Goal: Task Accomplishment & Management: Manage account settings

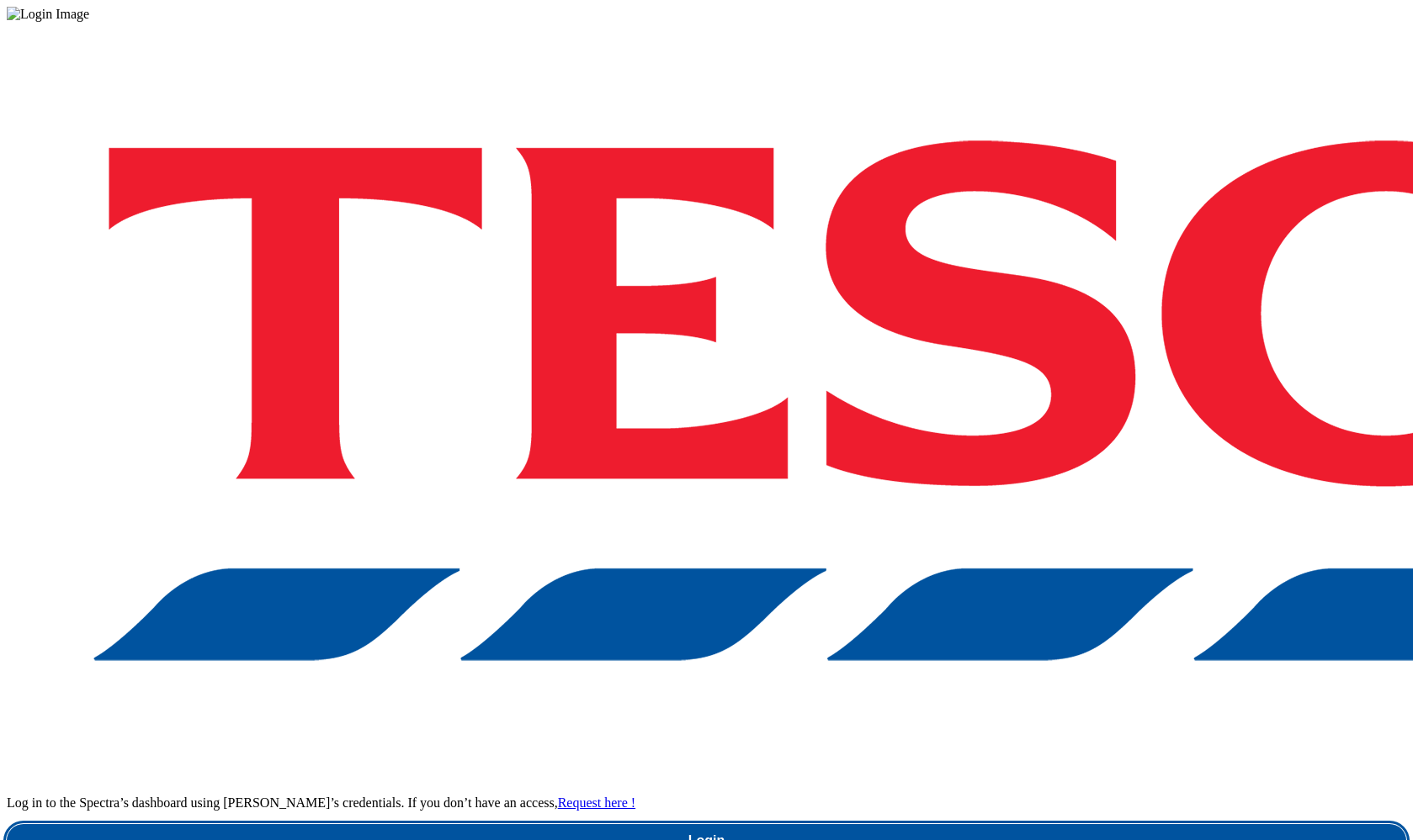
click at [1107, 824] on link "Login" at bounding box center [706, 841] width 1399 height 33
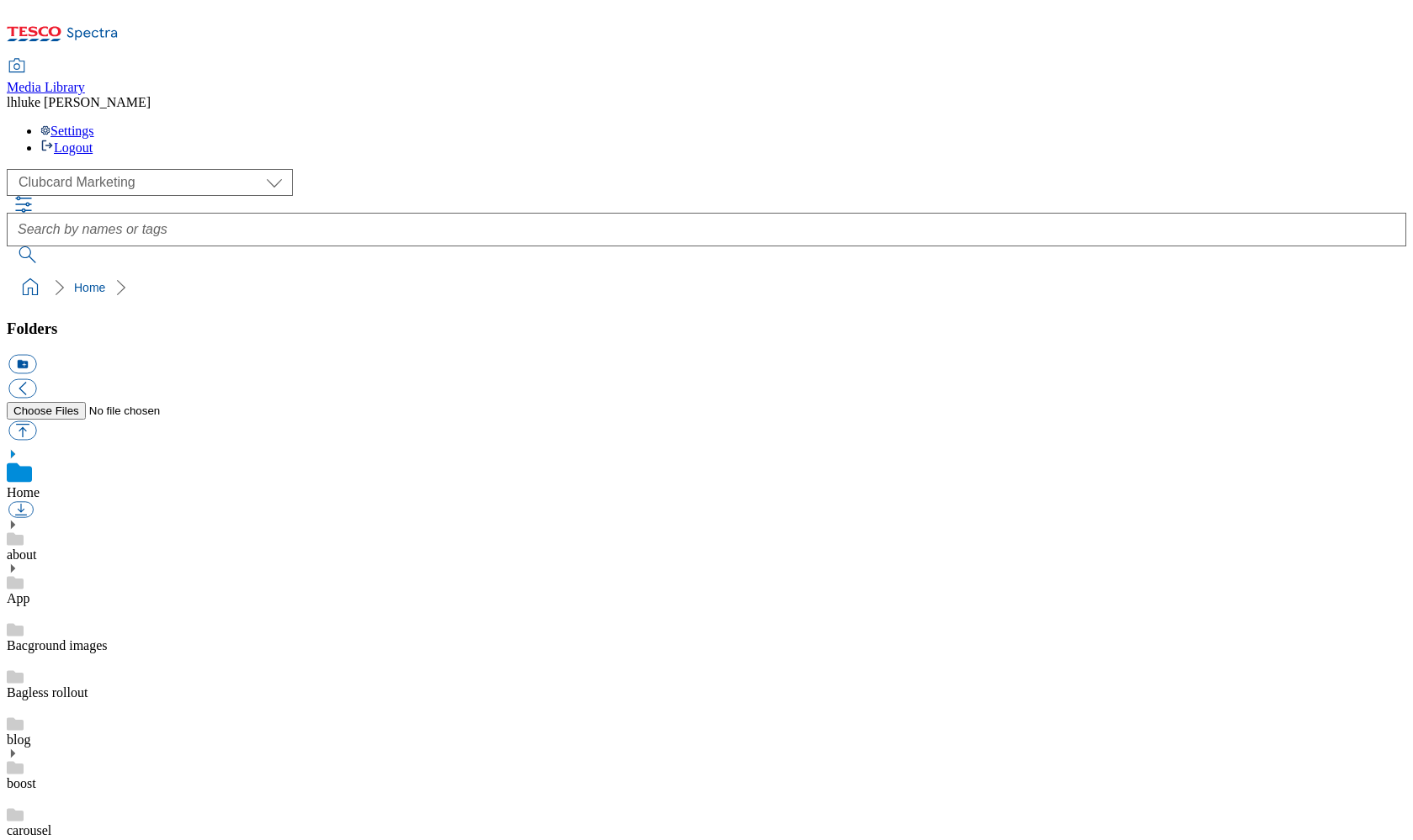
scroll to position [11, 0]
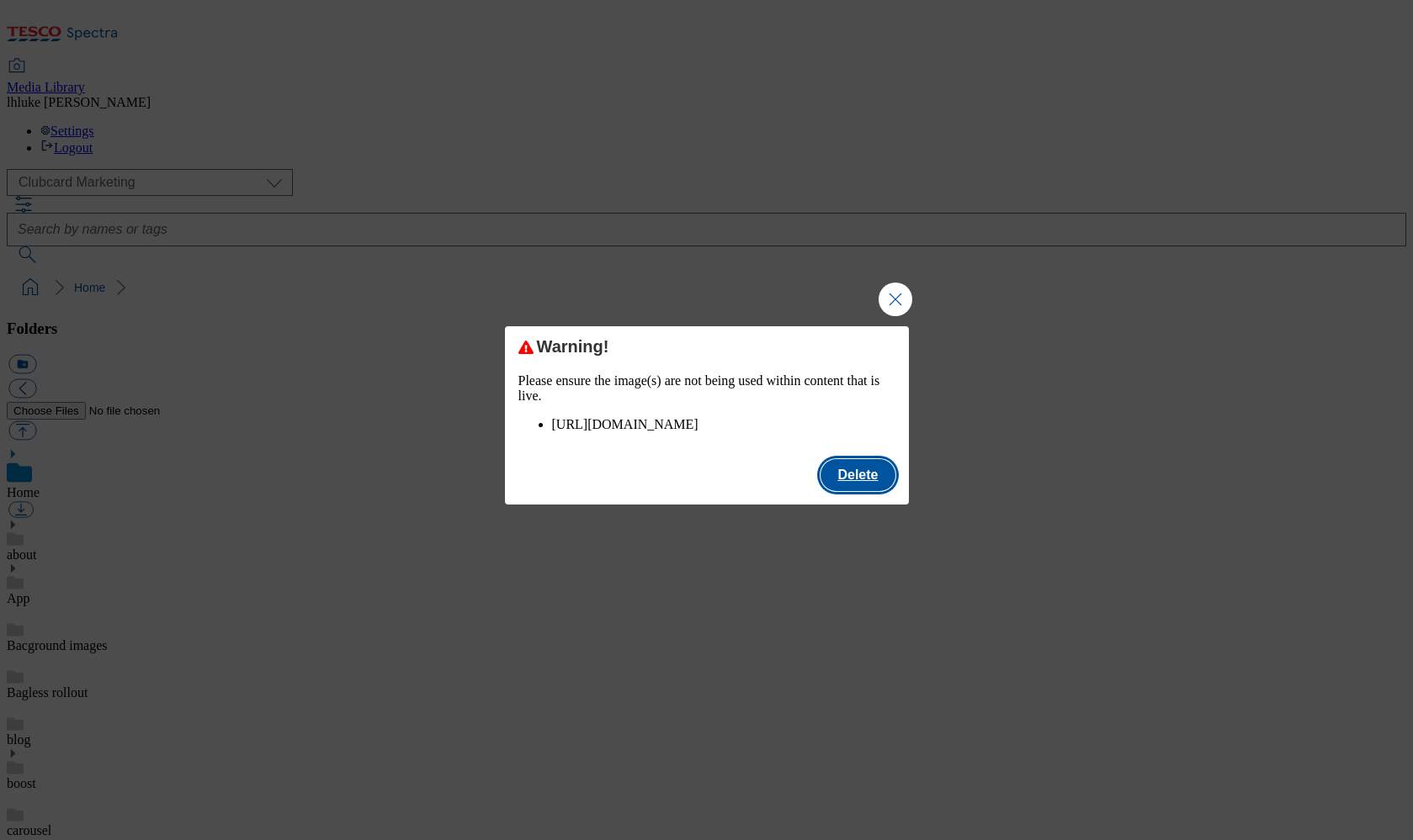
click at [843, 489] on button "Delete" at bounding box center [857, 475] width 74 height 32
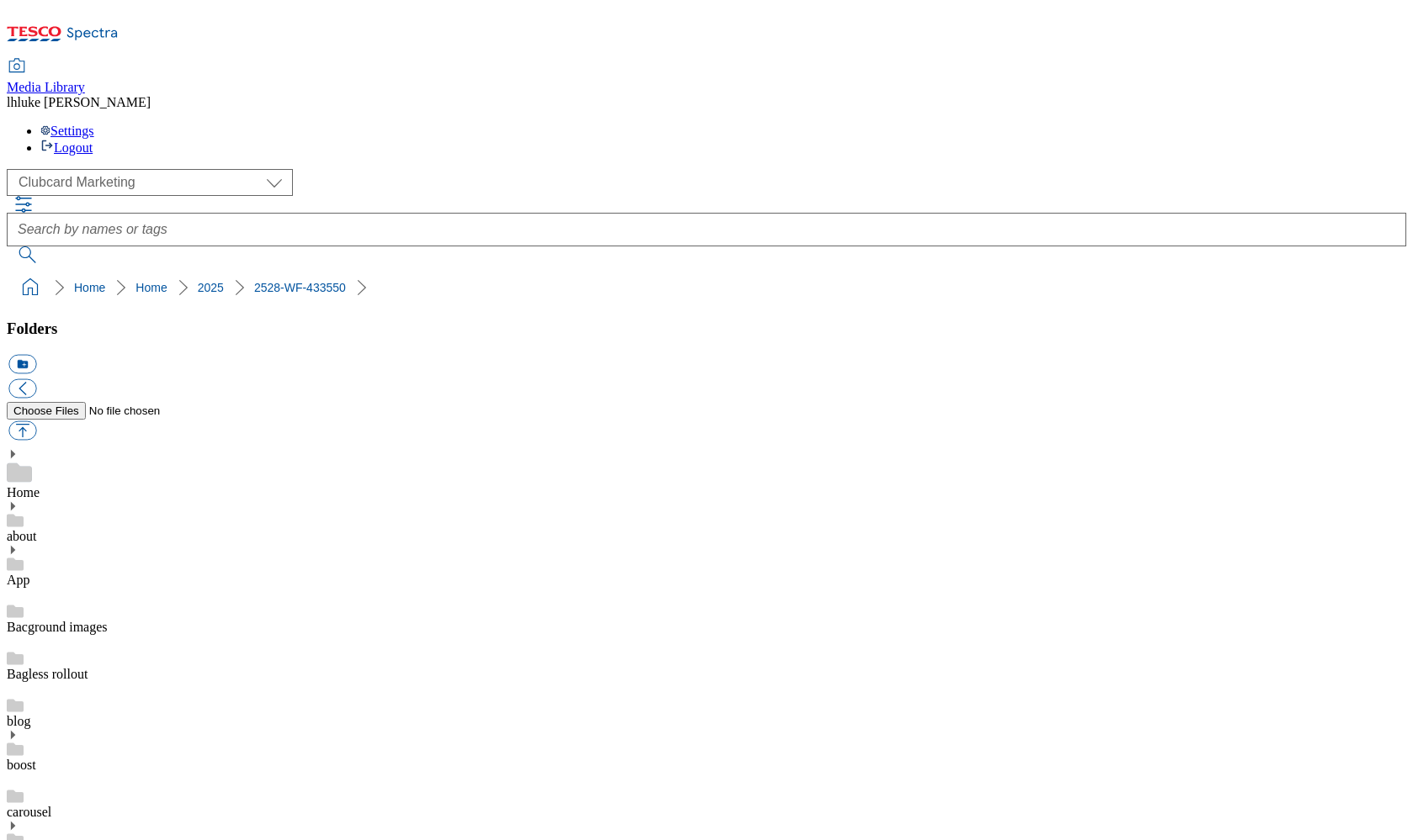
scroll to position [1551, 0]
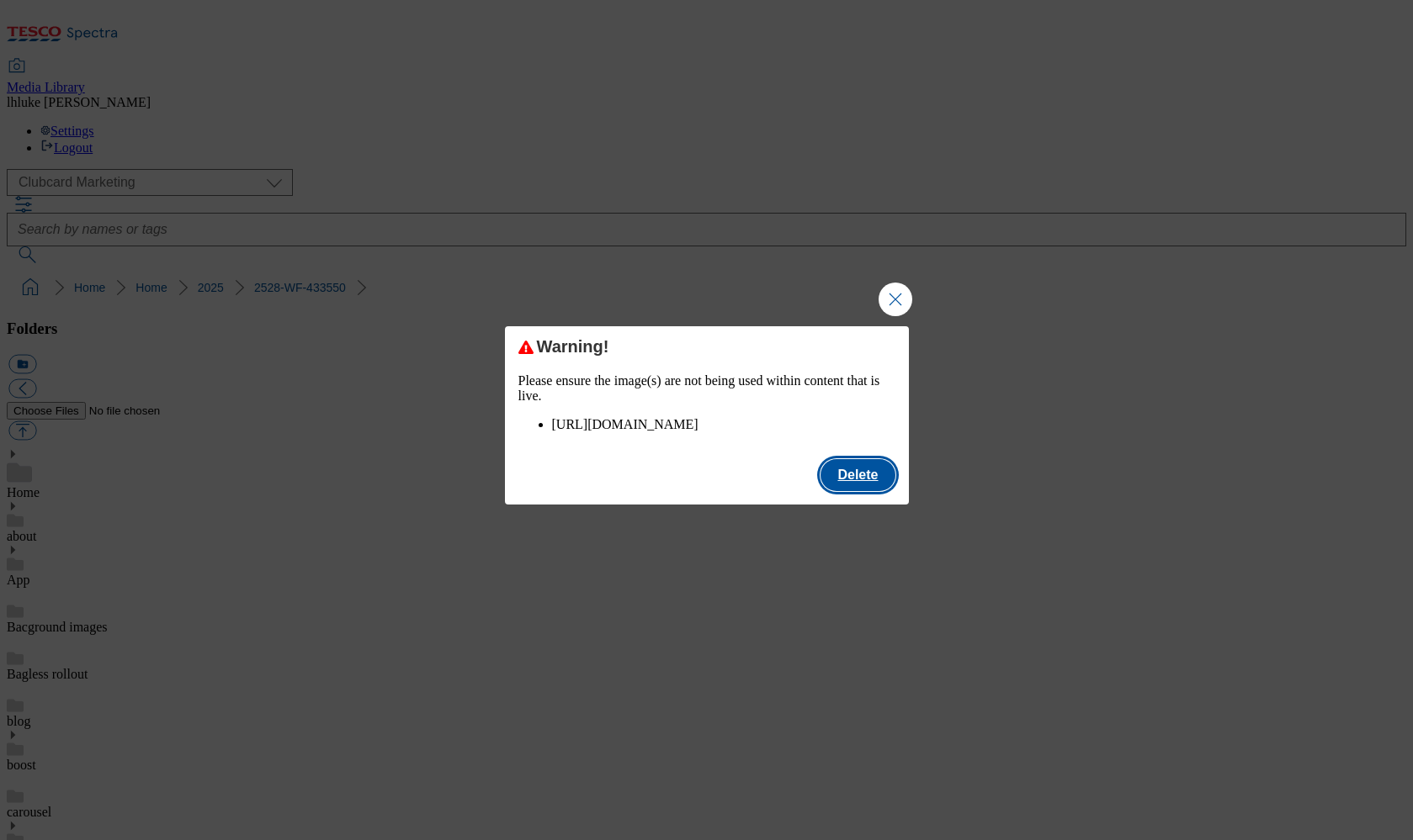
click at [878, 492] on button "Delete" at bounding box center [857, 475] width 74 height 32
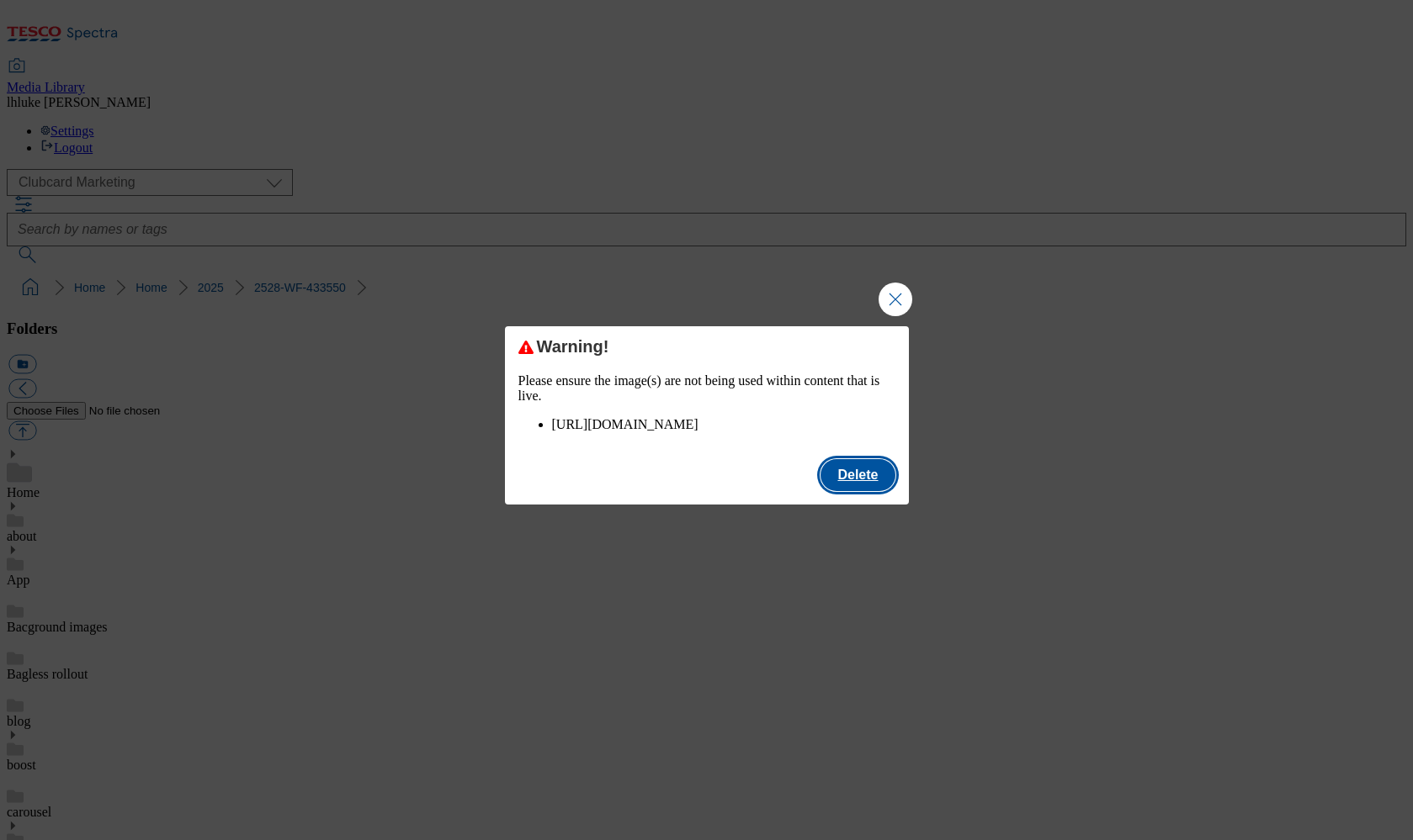
click at [833, 492] on button "Delete" at bounding box center [857, 475] width 74 height 32
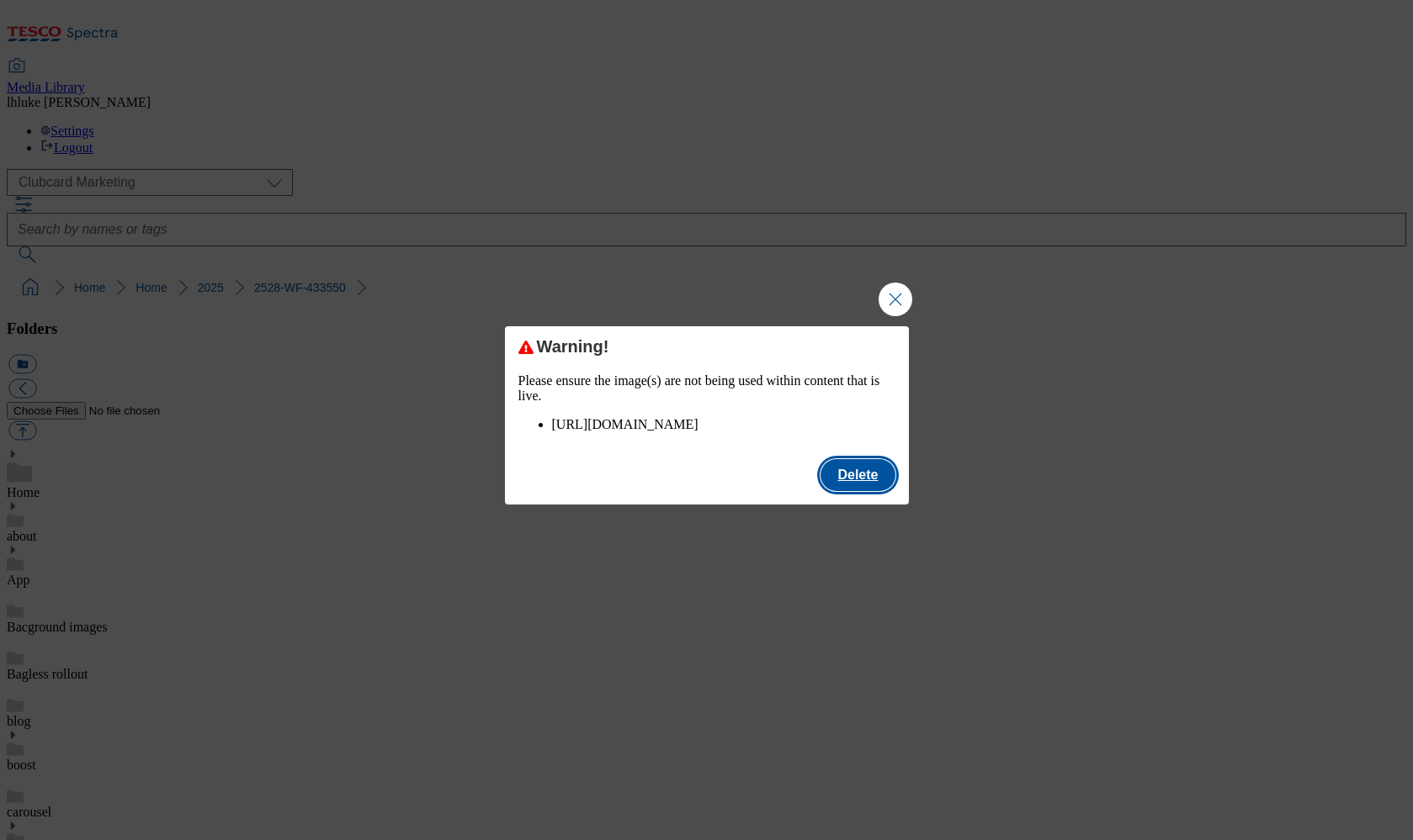
click at [847, 492] on button "Delete" at bounding box center [857, 475] width 74 height 32
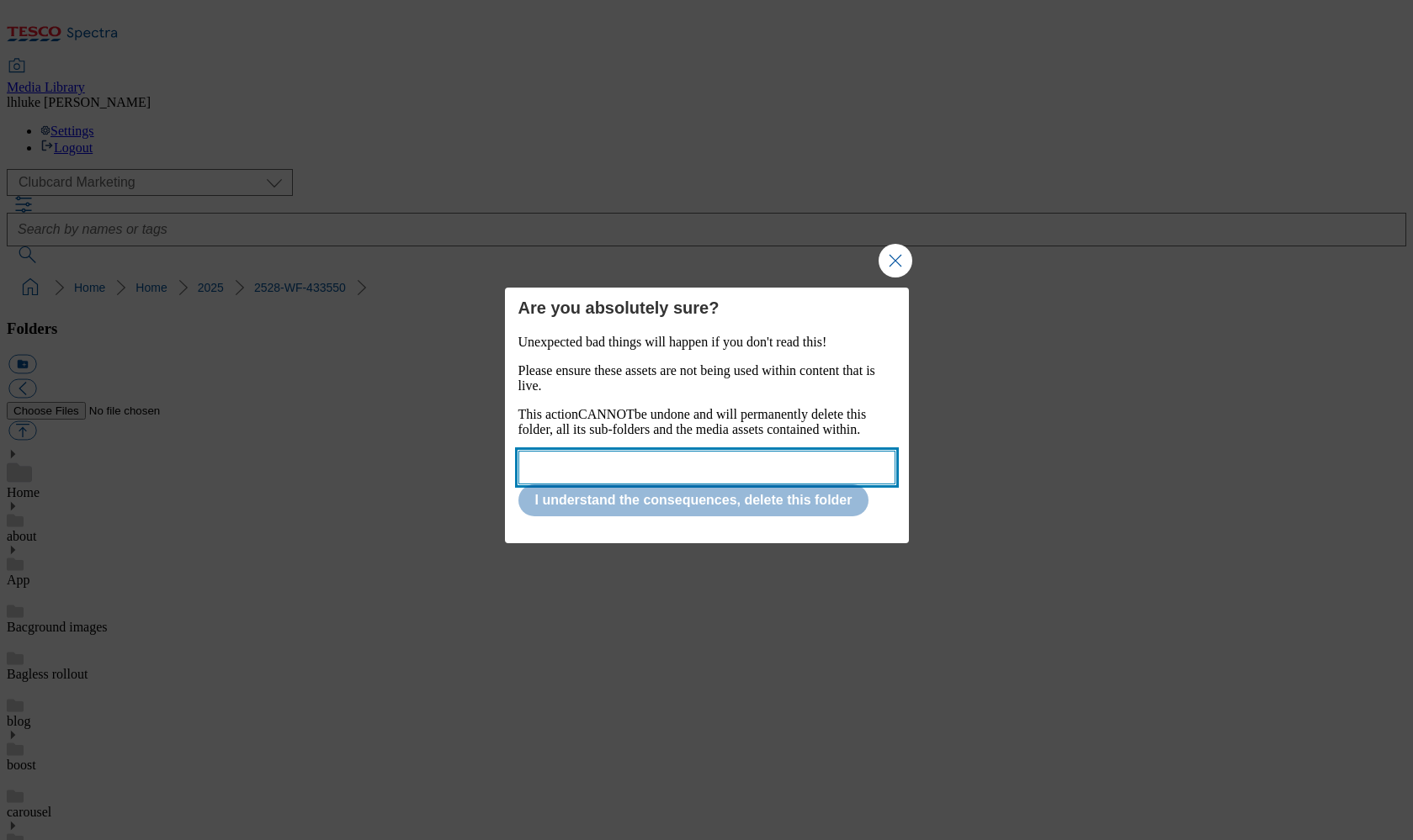
click at [642, 479] on input "Modal" at bounding box center [706, 468] width 377 height 33
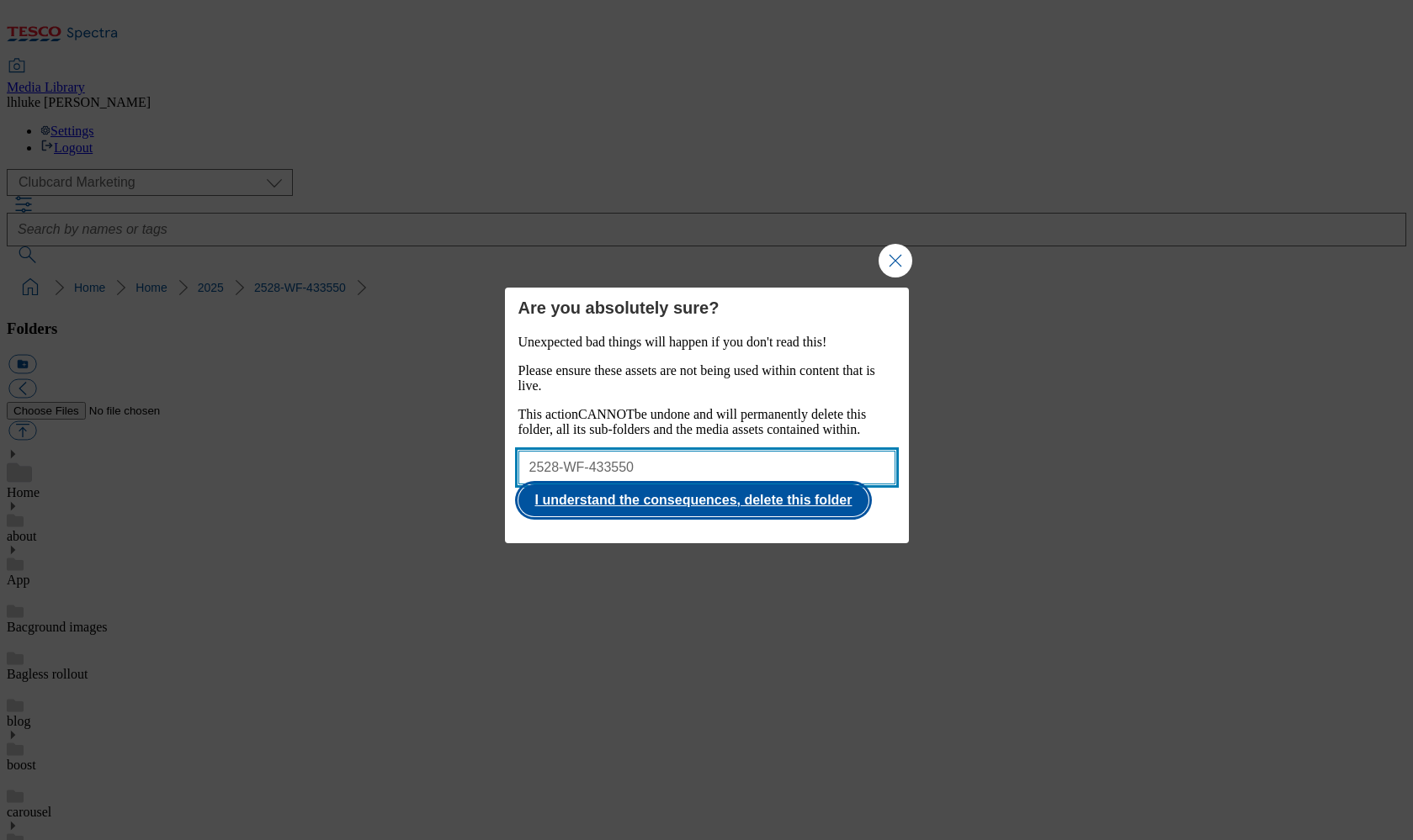
type input "2528-WF-433550"
click at [728, 516] on button "I understand the consequences, delete this folder" at bounding box center [693, 500] width 351 height 32
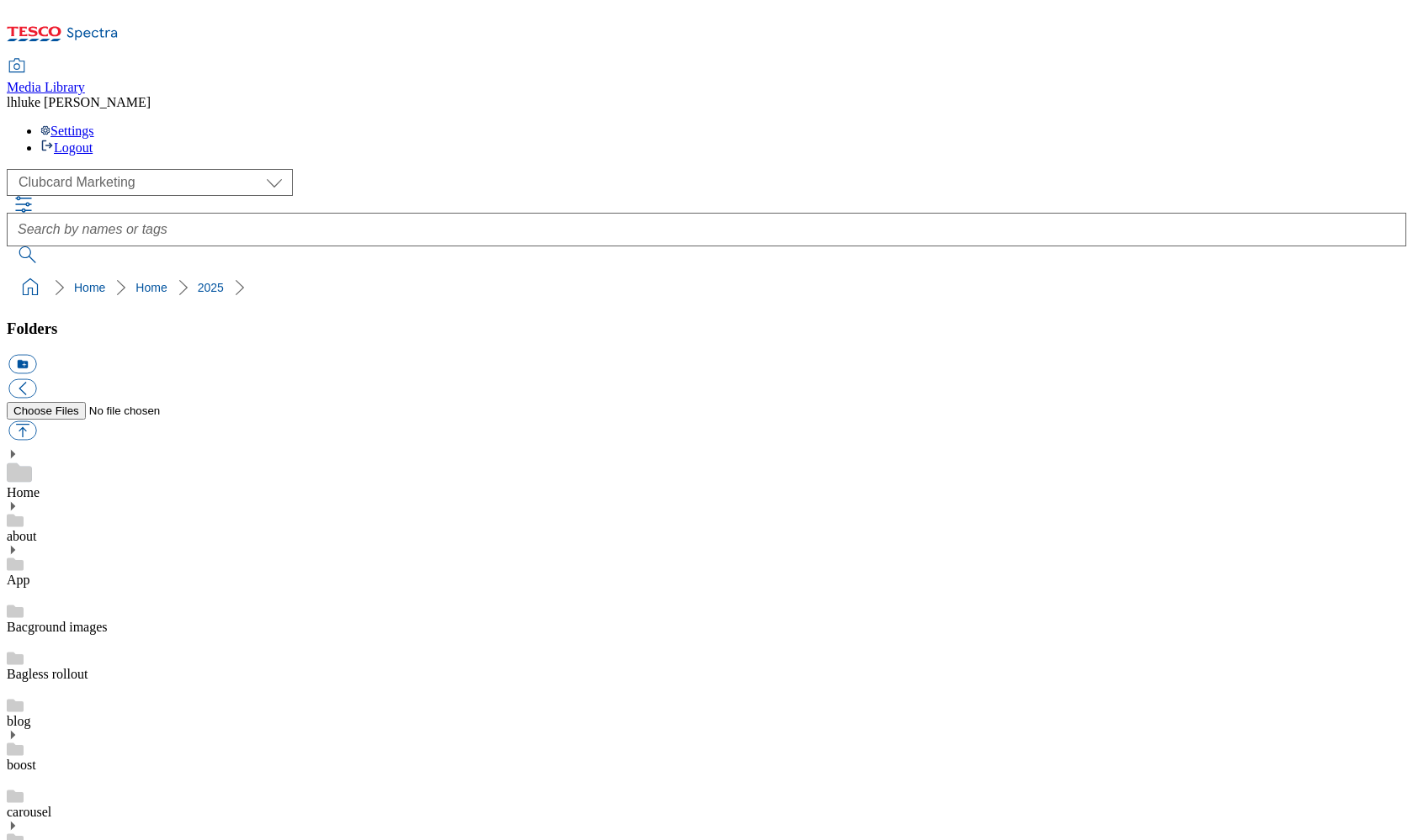
scroll to position [1391, 0]
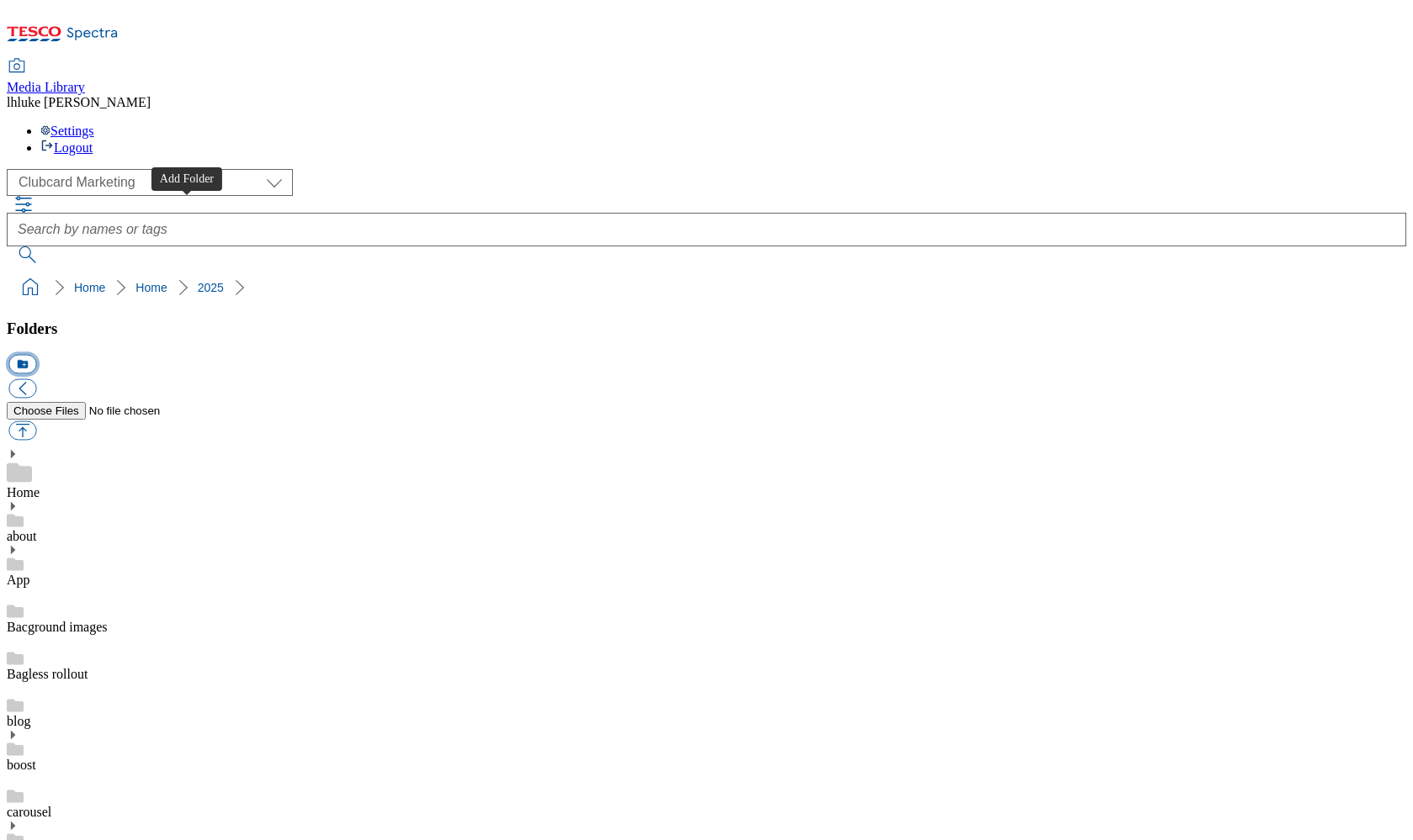
click at [36, 355] on button "icon_new_folder" at bounding box center [23, 365] width 28 height 19
type input "2528"
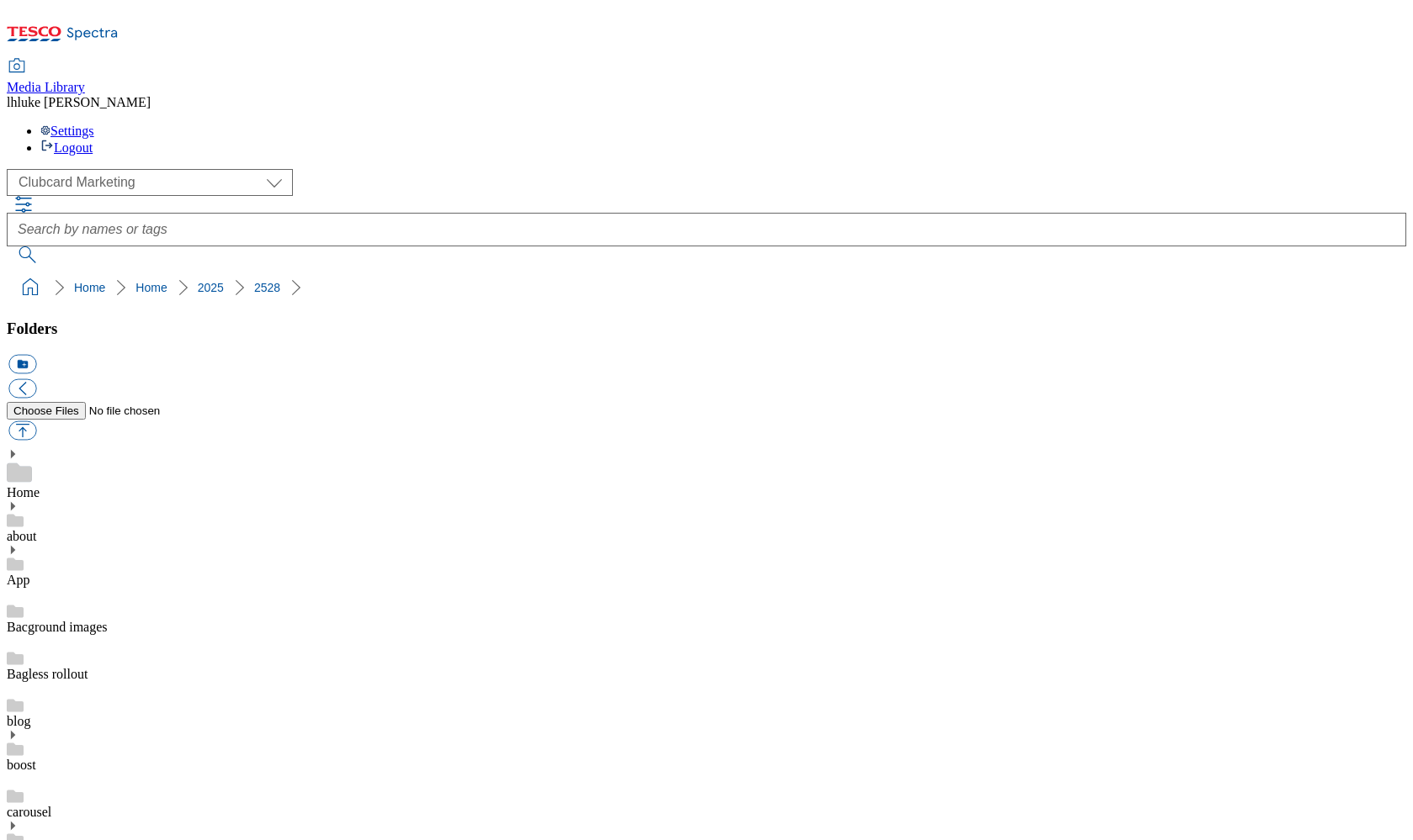
click at [36, 421] on button "button" at bounding box center [23, 431] width 28 height 19
type input "C:\fakepath\BILLBOARD-banner-Home-Interpid.jpg"
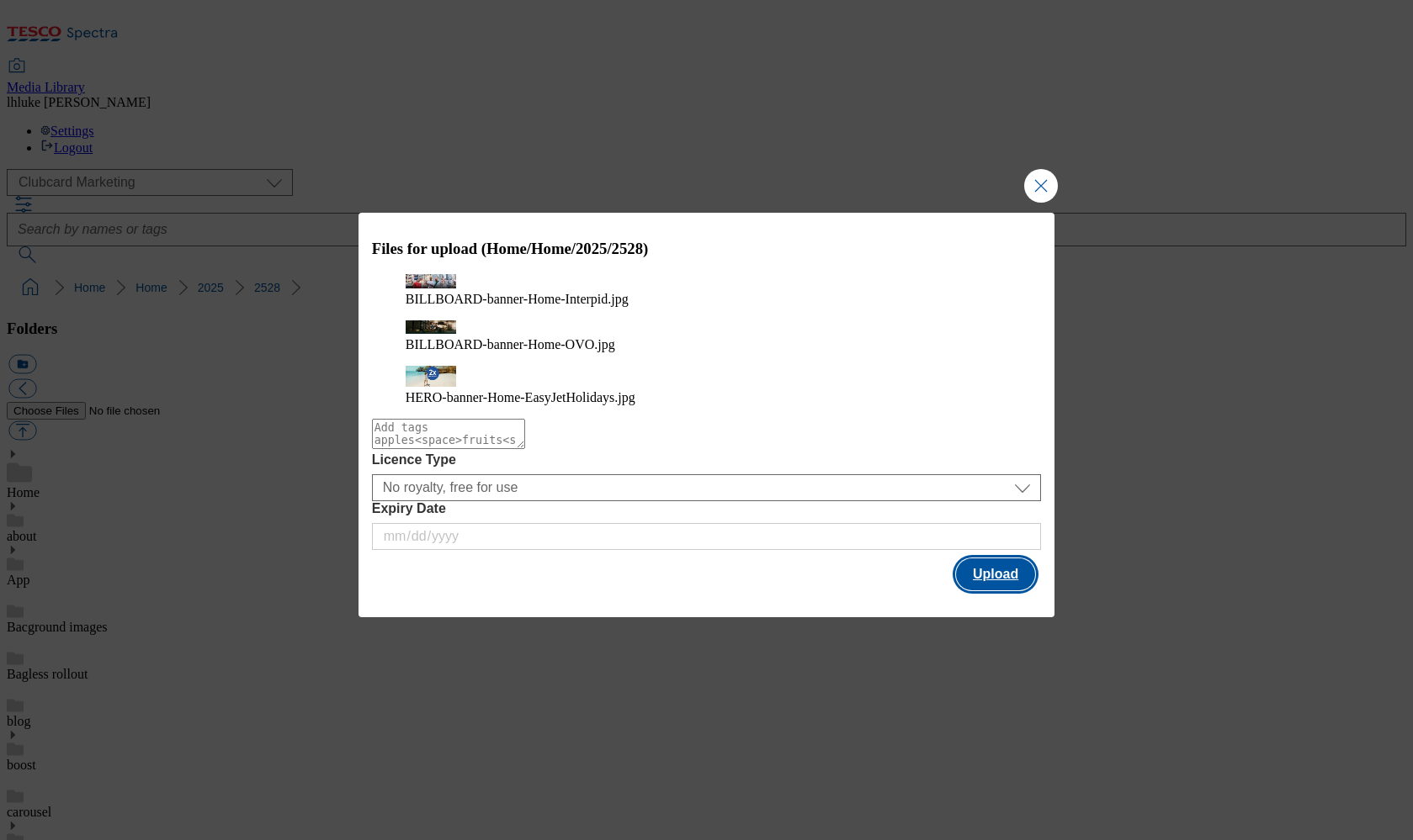
click at [1022, 567] on button "Upload" at bounding box center [995, 574] width 79 height 32
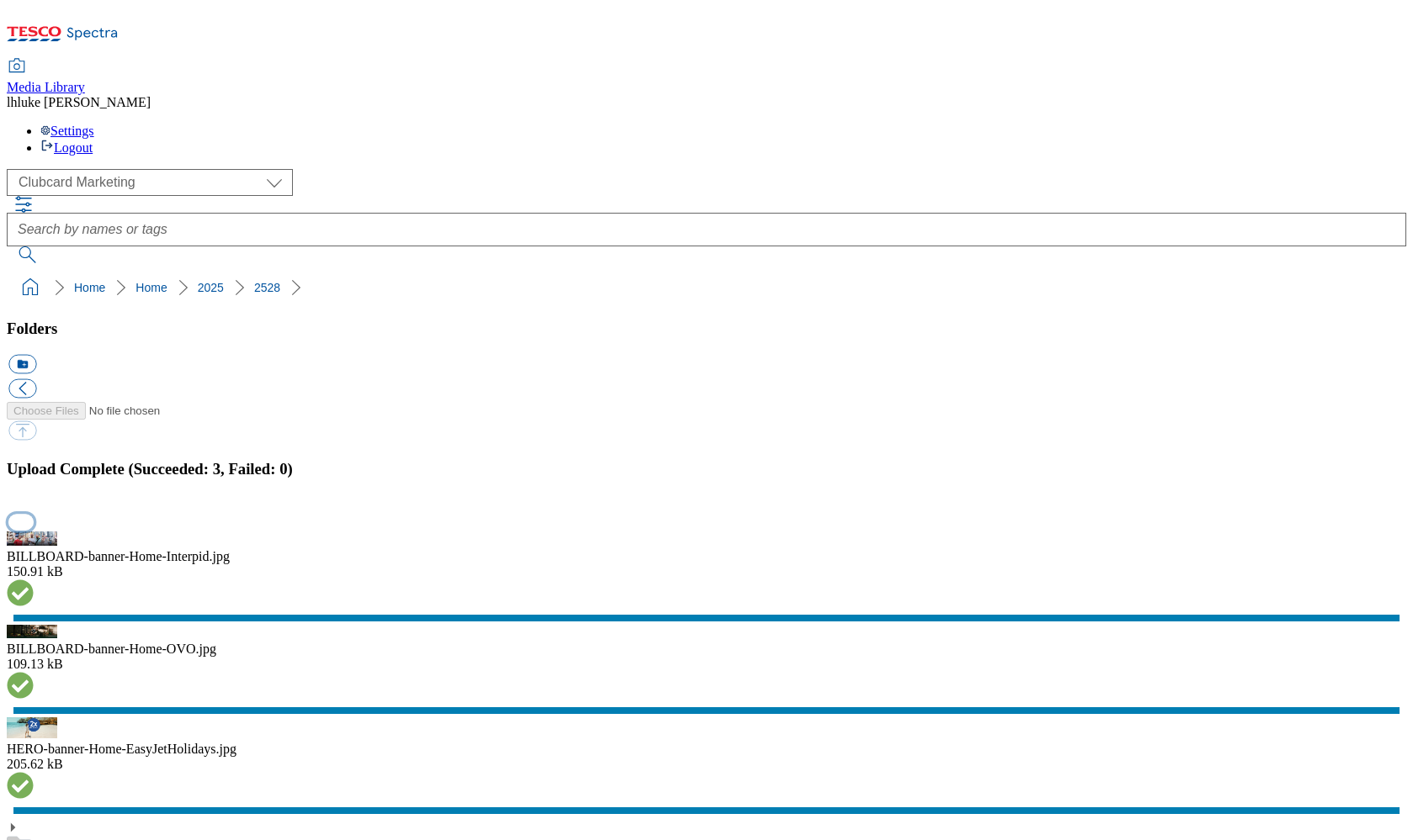
click at [33, 514] on button "button" at bounding box center [21, 522] width 26 height 16
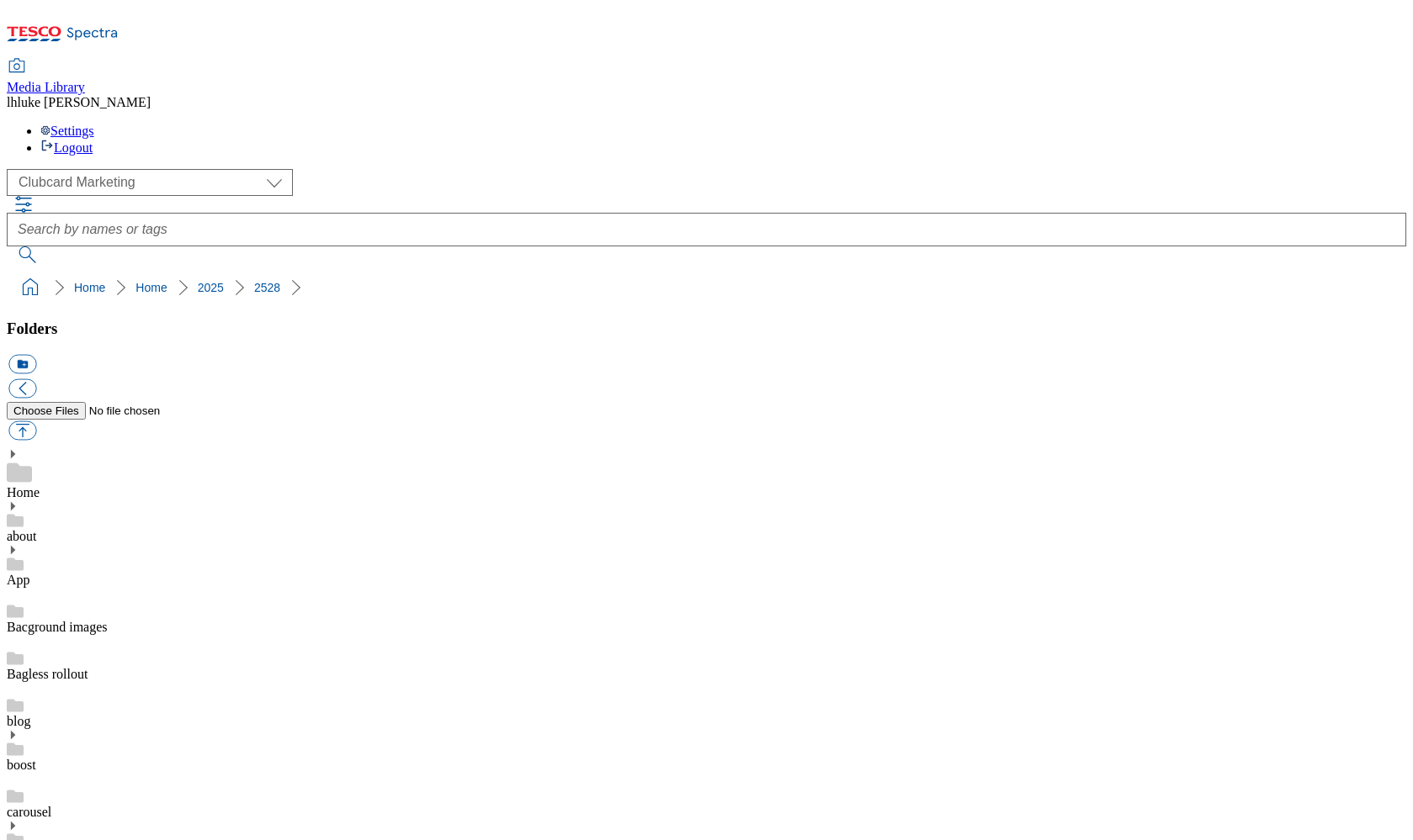
scroll to position [164, 0]
click at [36, 355] on button "icon_new_folder" at bounding box center [23, 365] width 28 height 19
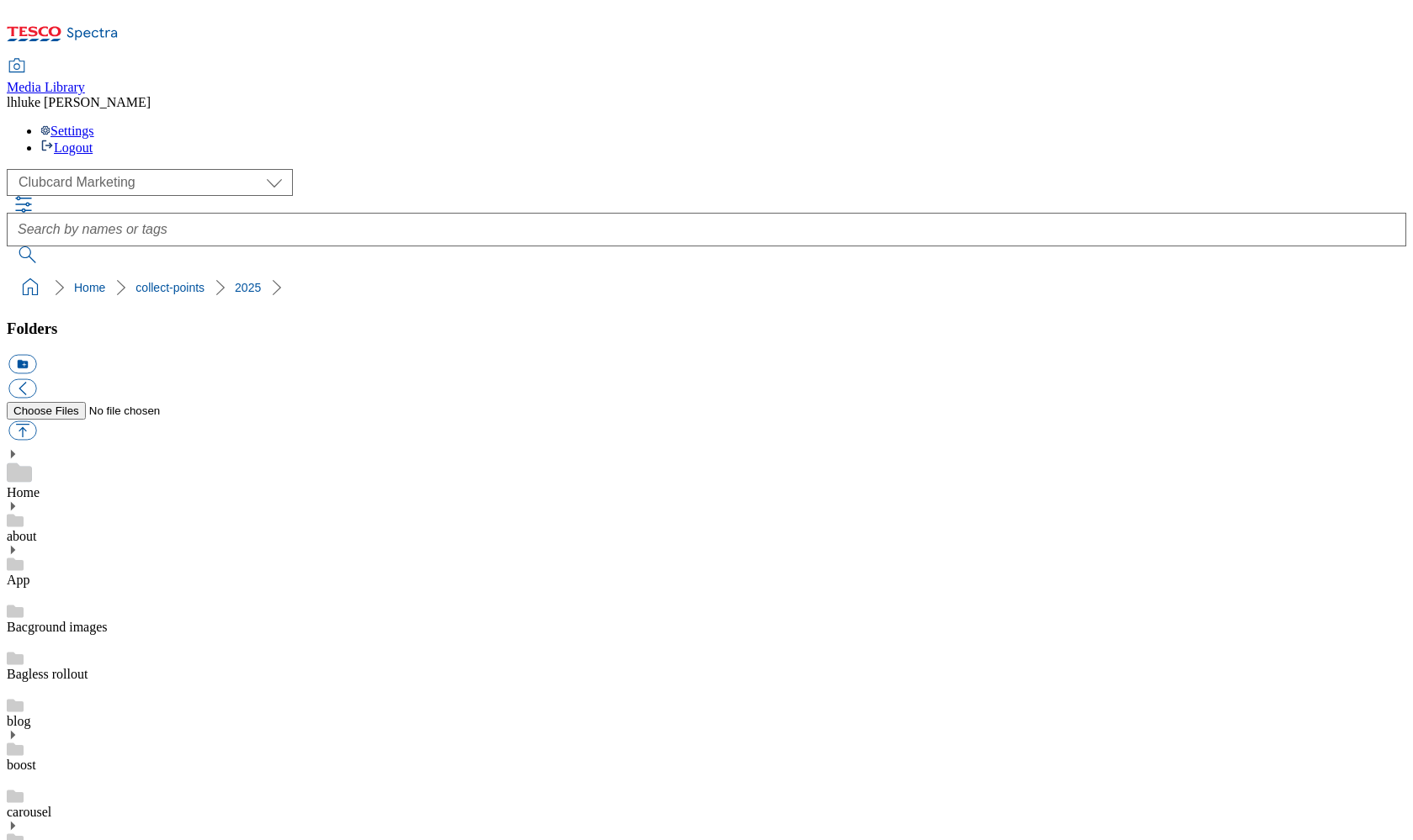
type input "2528"
click at [36, 421] on button "button" at bounding box center [23, 431] width 28 height 19
type input "C:\fakepath\CAROUSEL-stamp-Collect-OVO.jpg"
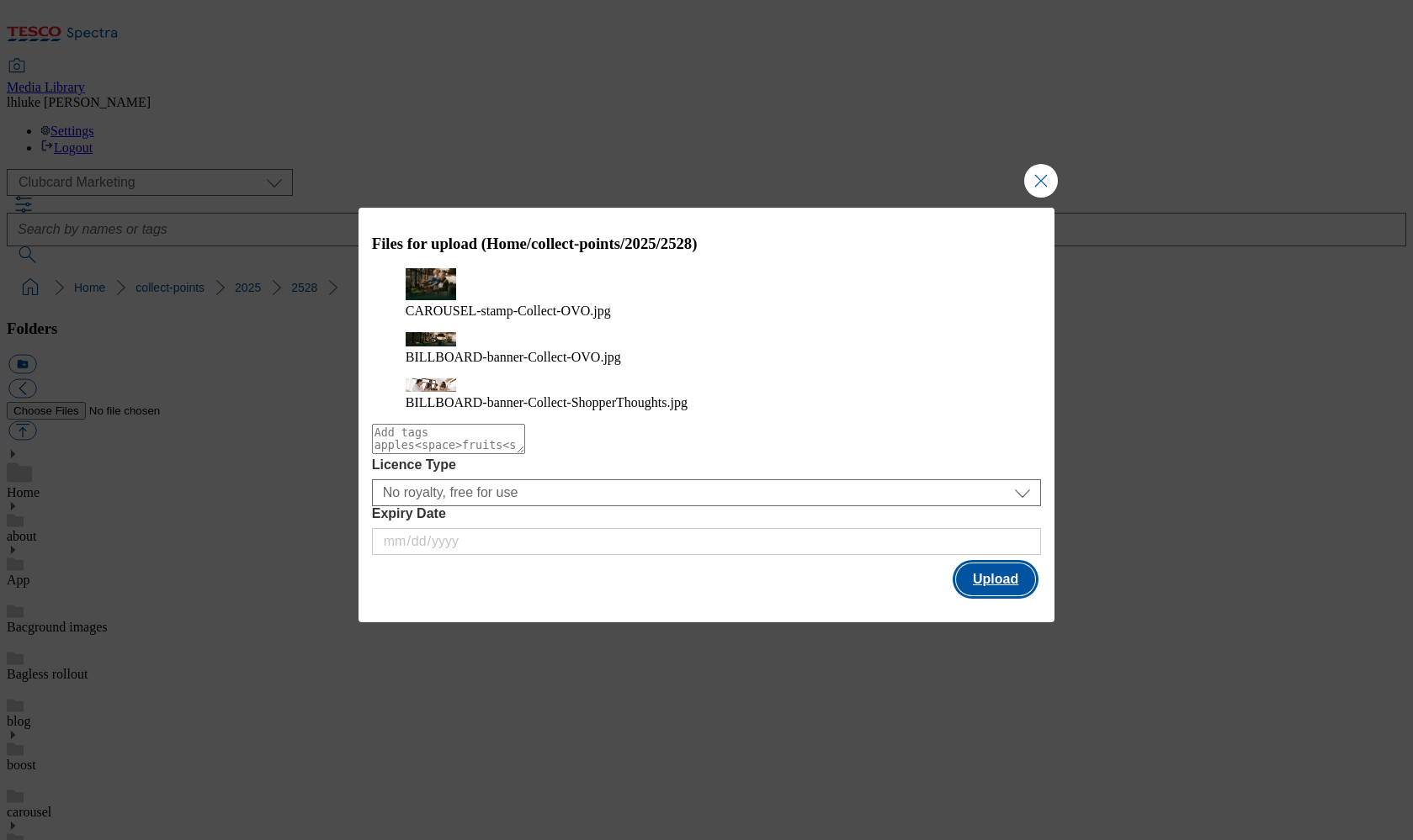
click at [1004, 566] on button "Upload" at bounding box center [995, 580] width 79 height 32
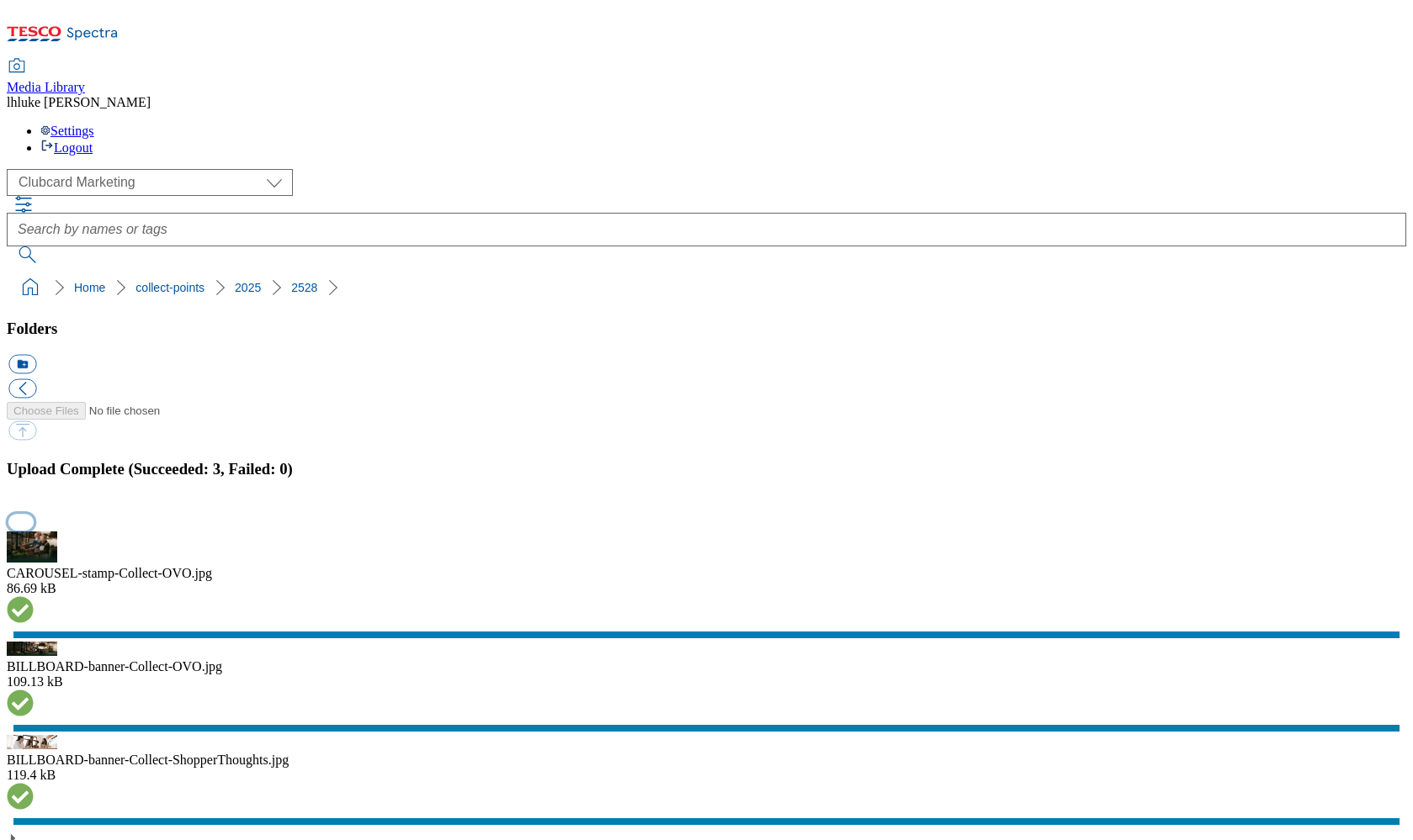
click at [33, 514] on button "button" at bounding box center [21, 522] width 26 height 16
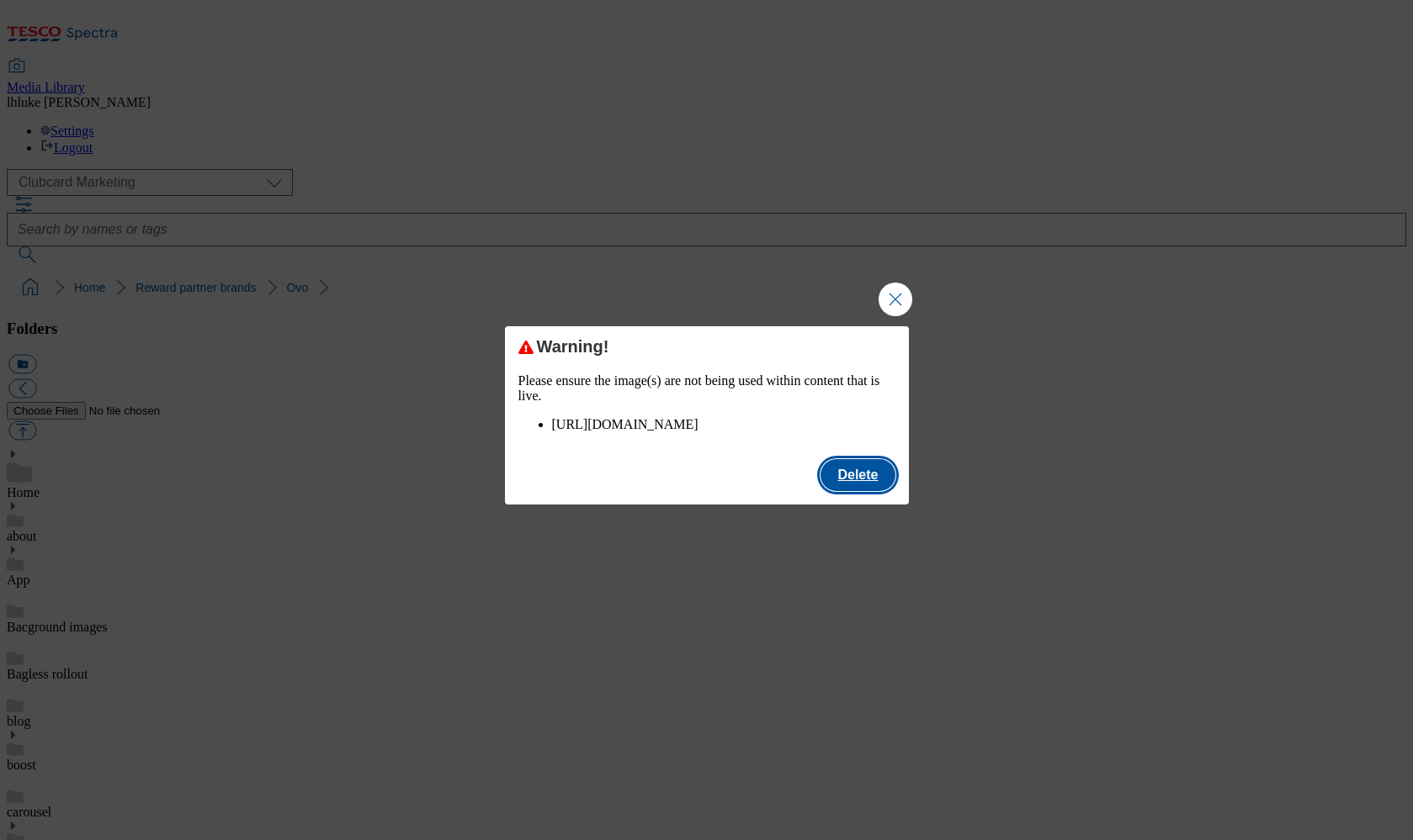
click at [860, 488] on button "Delete" at bounding box center [857, 475] width 74 height 32
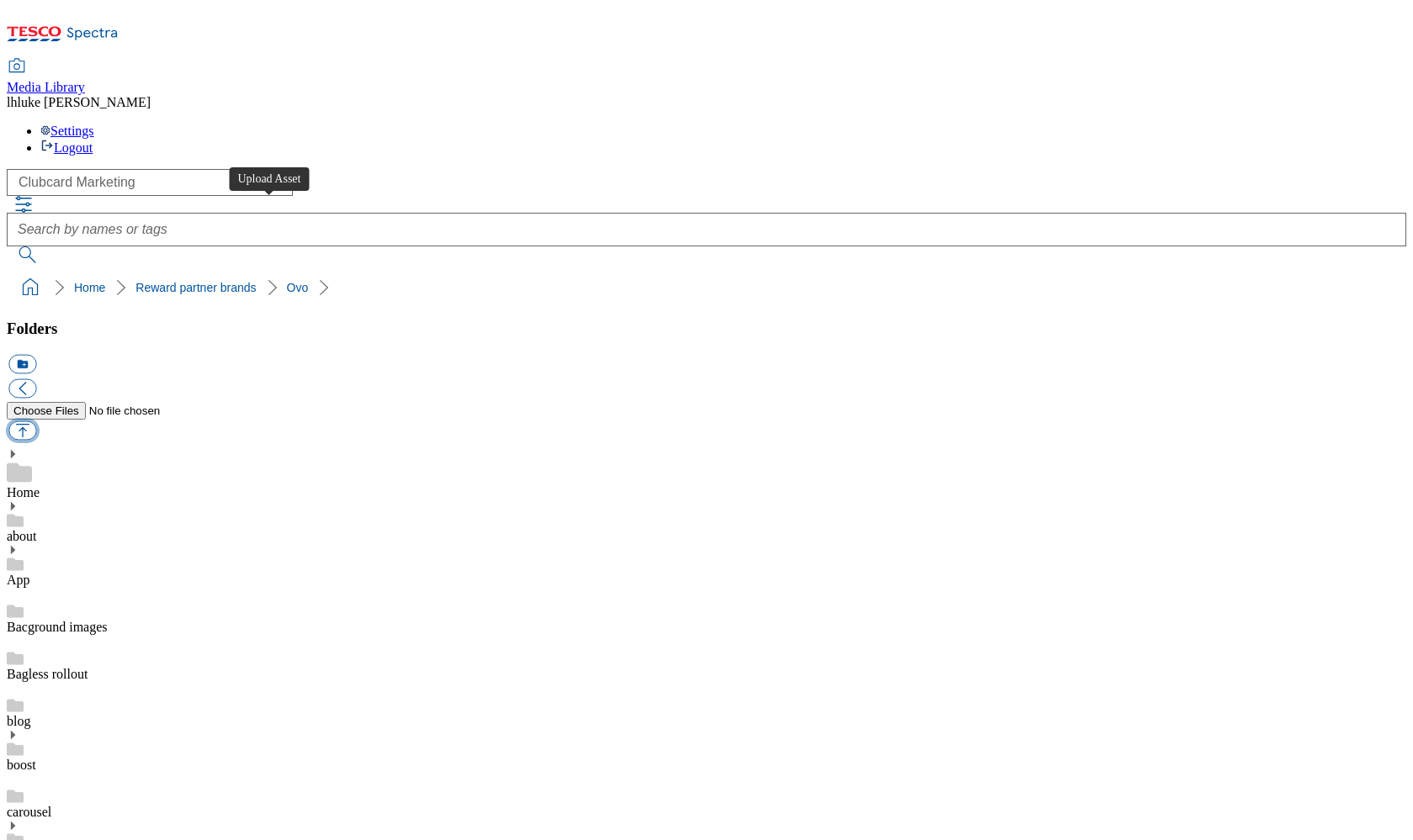
click at [36, 421] on button "button" at bounding box center [23, 431] width 28 height 19
type input "C:\fakepath\OVO-logo.png"
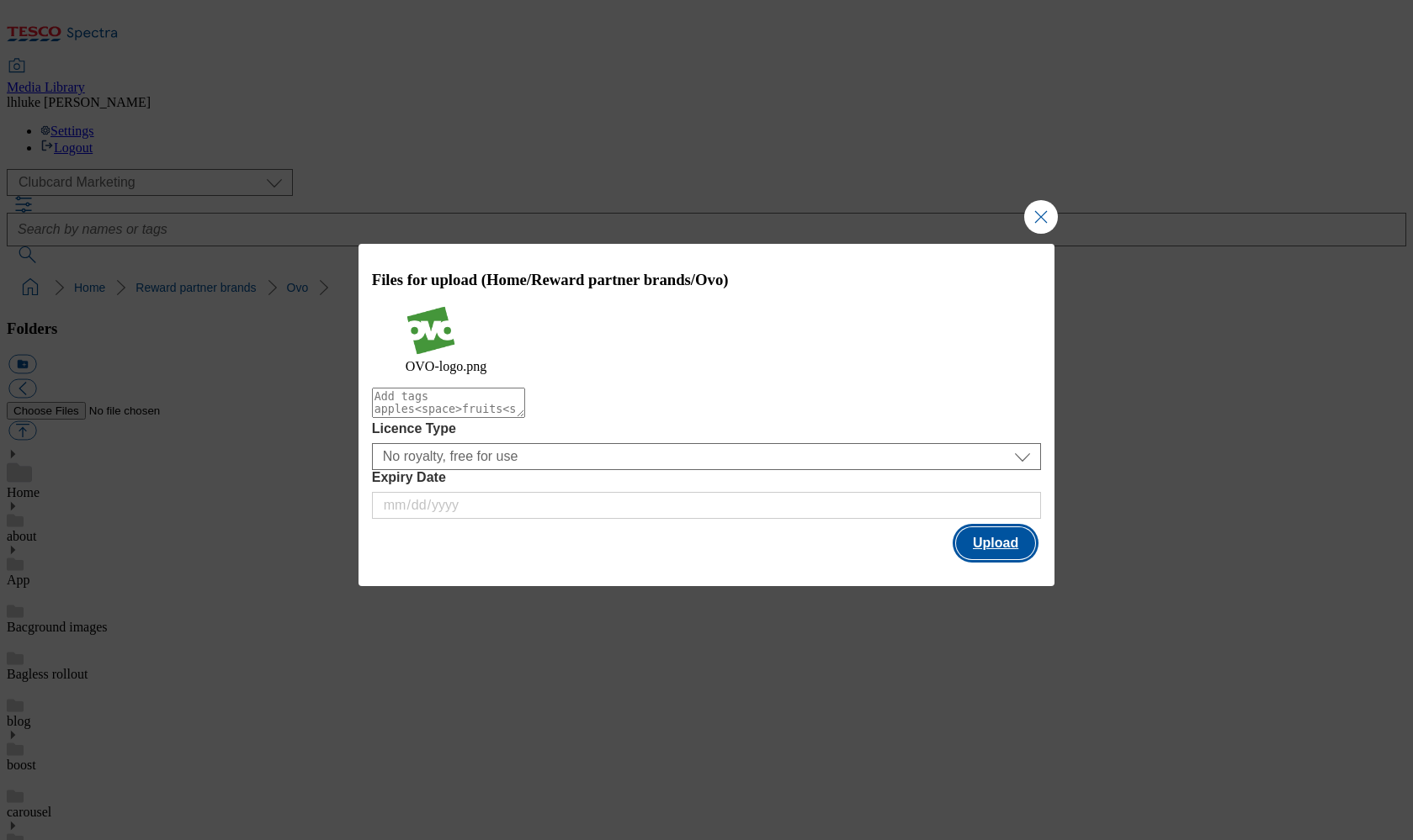
click at [999, 536] on button "Upload" at bounding box center [995, 544] width 79 height 32
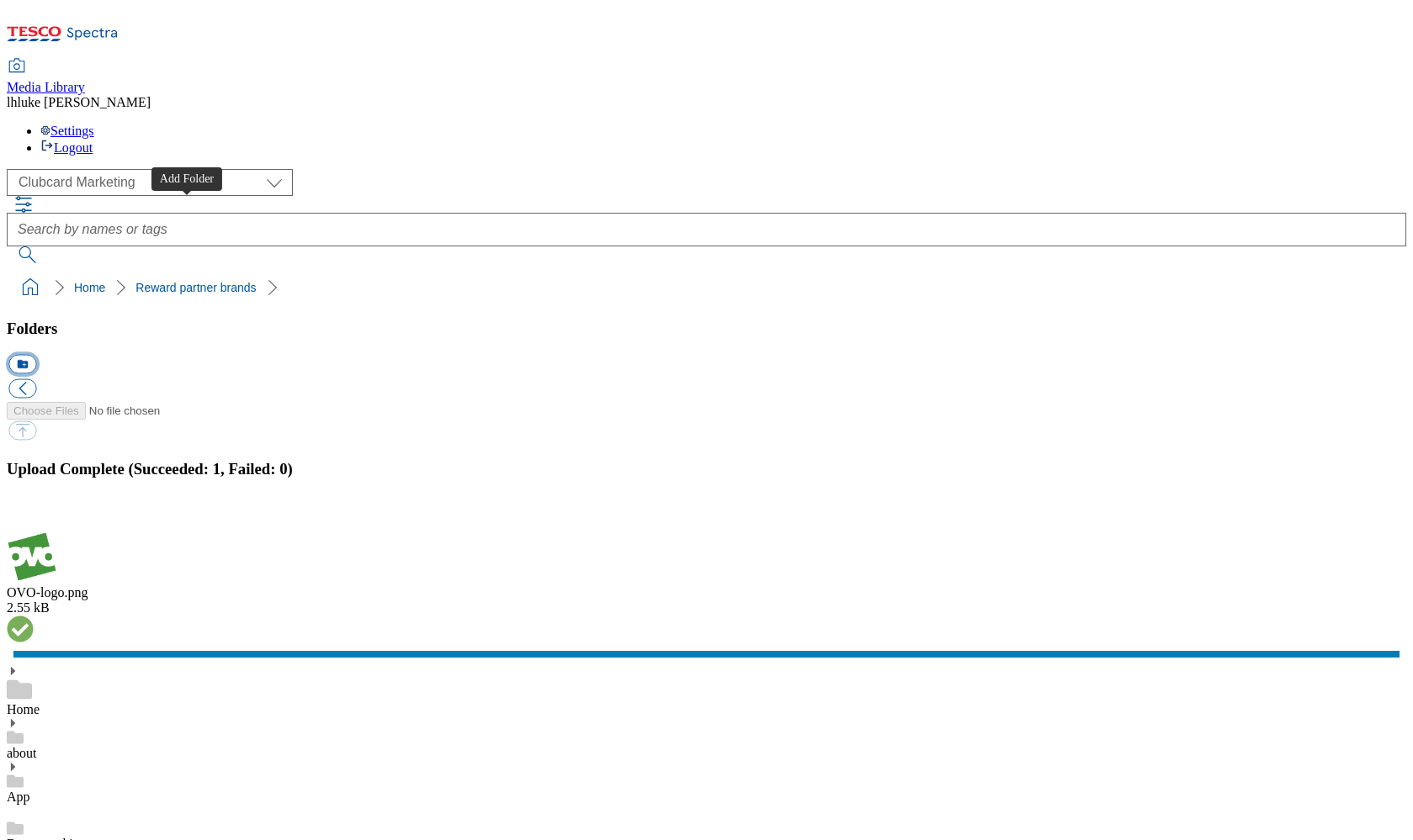
click at [36, 355] on button "icon_new_folder" at bounding box center [23, 365] width 28 height 19
type input "Shopper Thoughts"
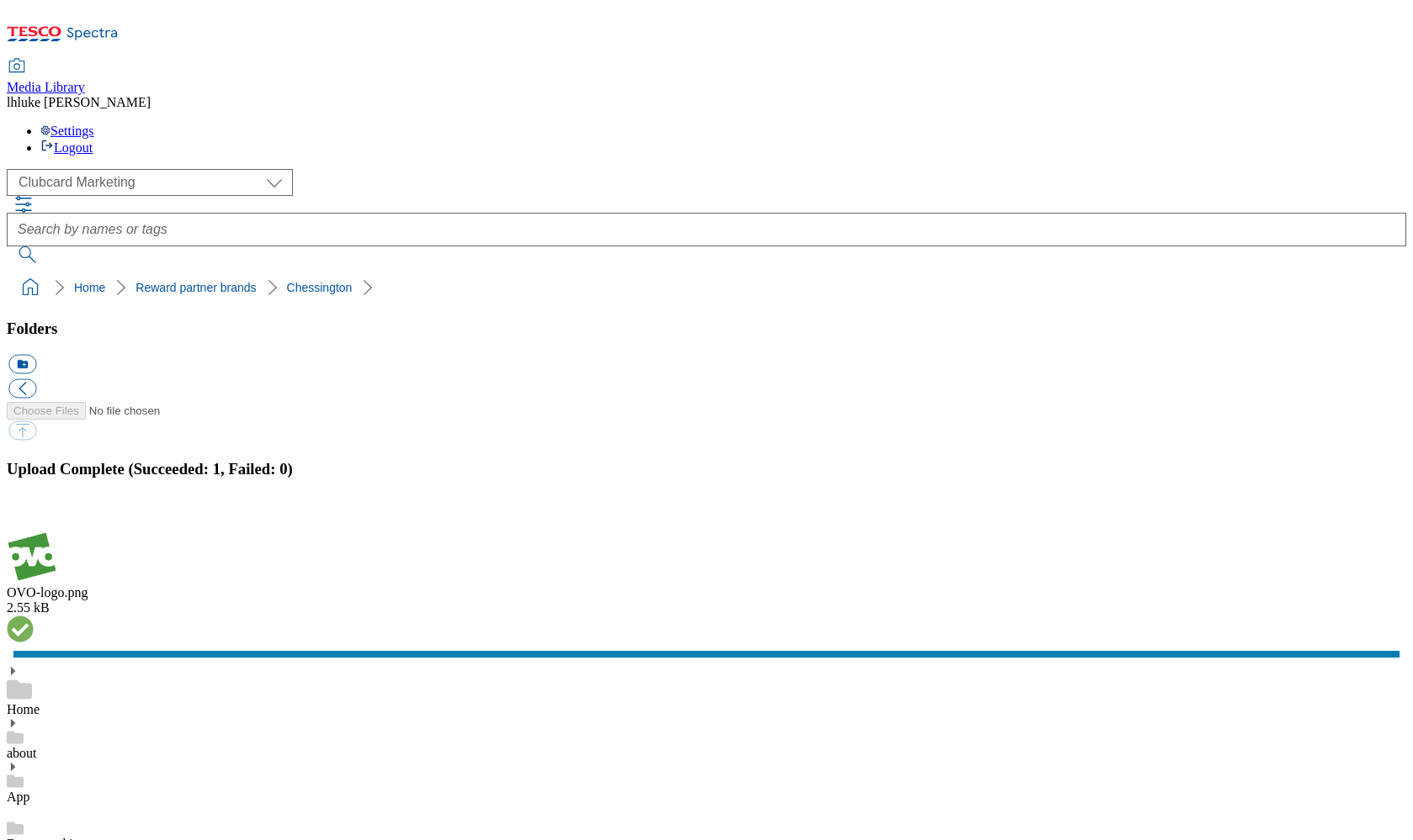
scroll to position [2206, 0]
click at [33, 514] on button "button" at bounding box center [21, 522] width 26 height 16
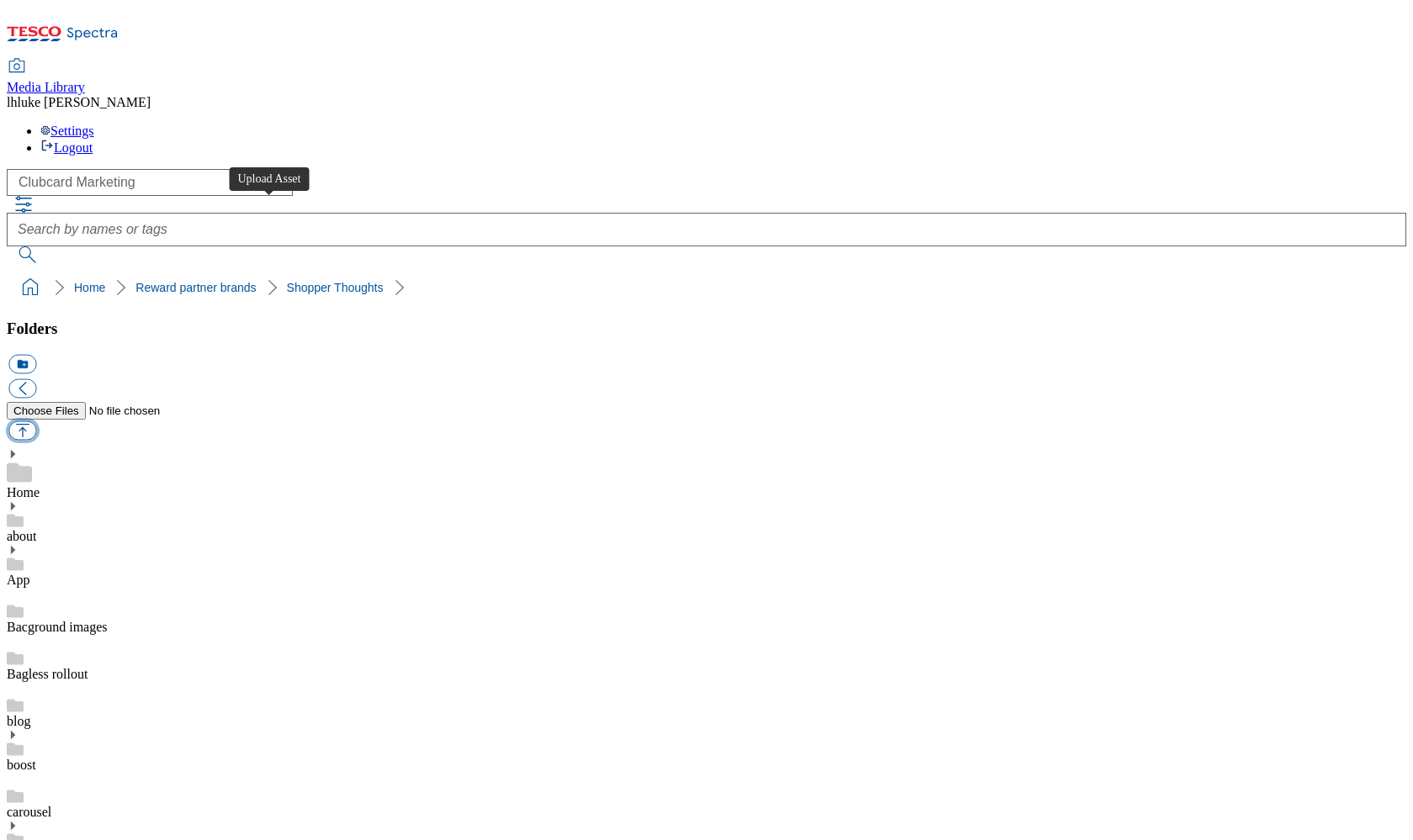
click at [36, 421] on button "button" at bounding box center [23, 431] width 28 height 19
type input "C:\fakepath\ShopperThoughts-logo.png"
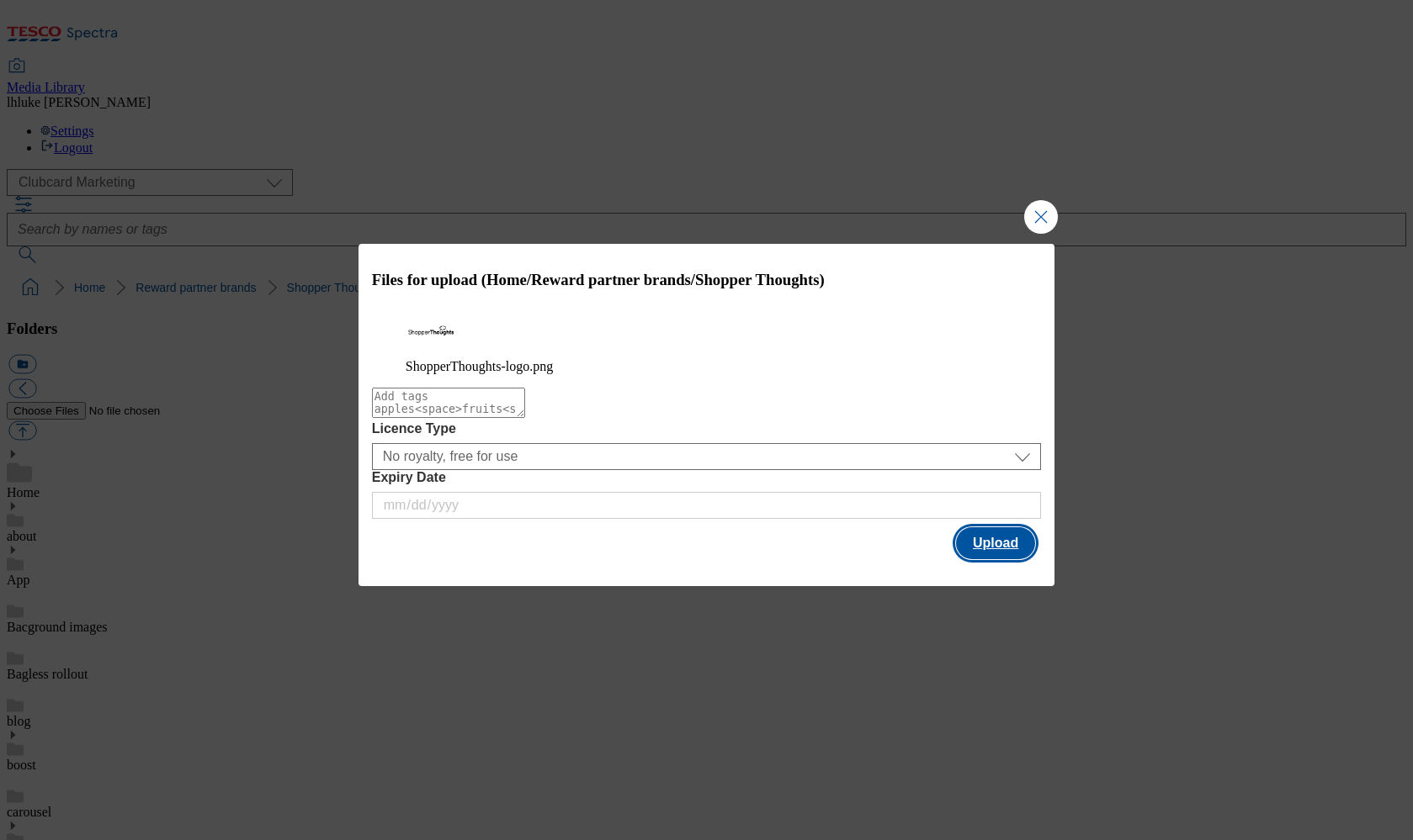
click at [982, 544] on button "Upload" at bounding box center [995, 544] width 79 height 32
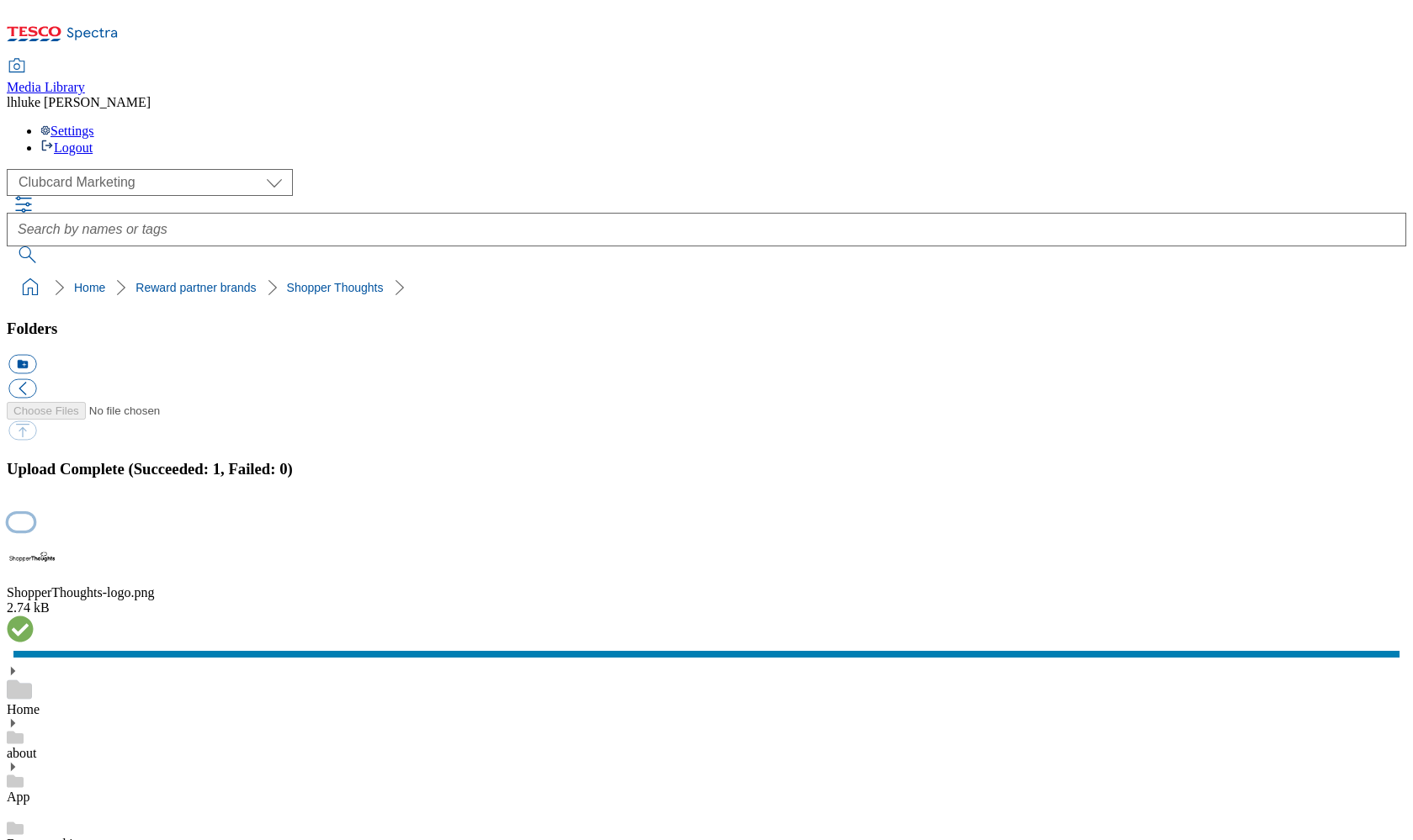
click at [33, 514] on button "button" at bounding box center [21, 522] width 26 height 16
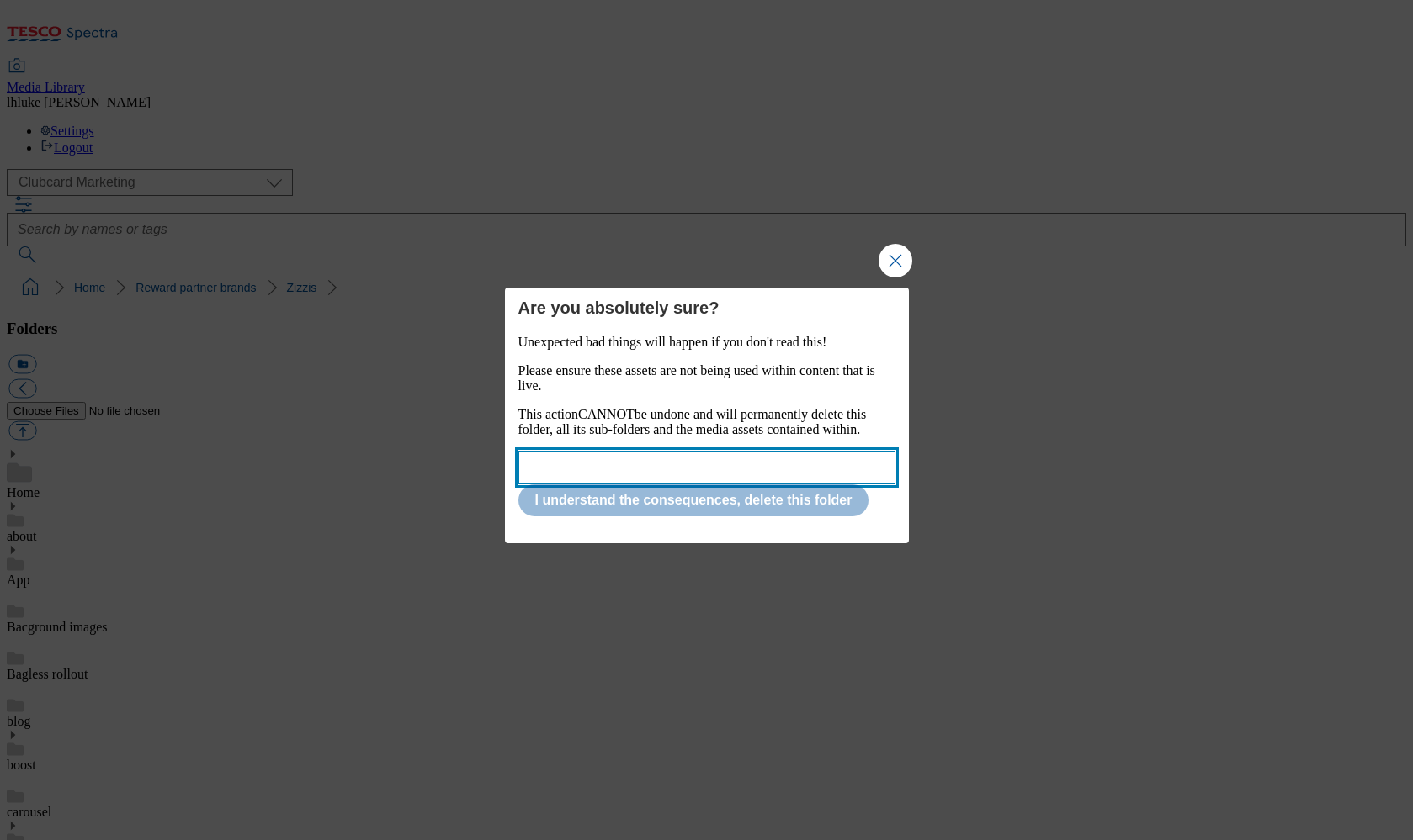
click at [657, 472] on input "Modal" at bounding box center [706, 468] width 377 height 33
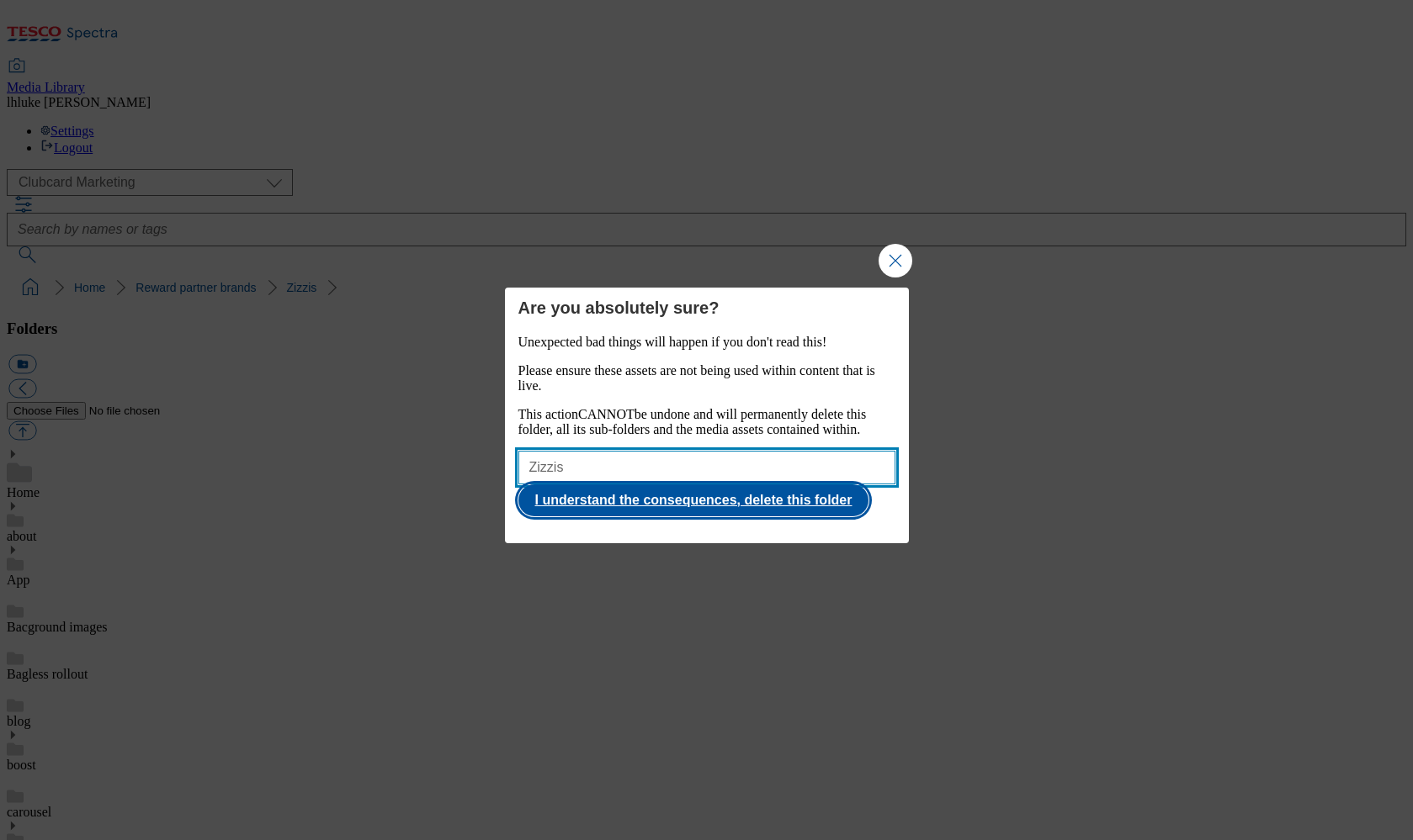
type input "Zizzis"
click at [687, 503] on button "I understand the consequences, delete this folder" at bounding box center [693, 500] width 351 height 32
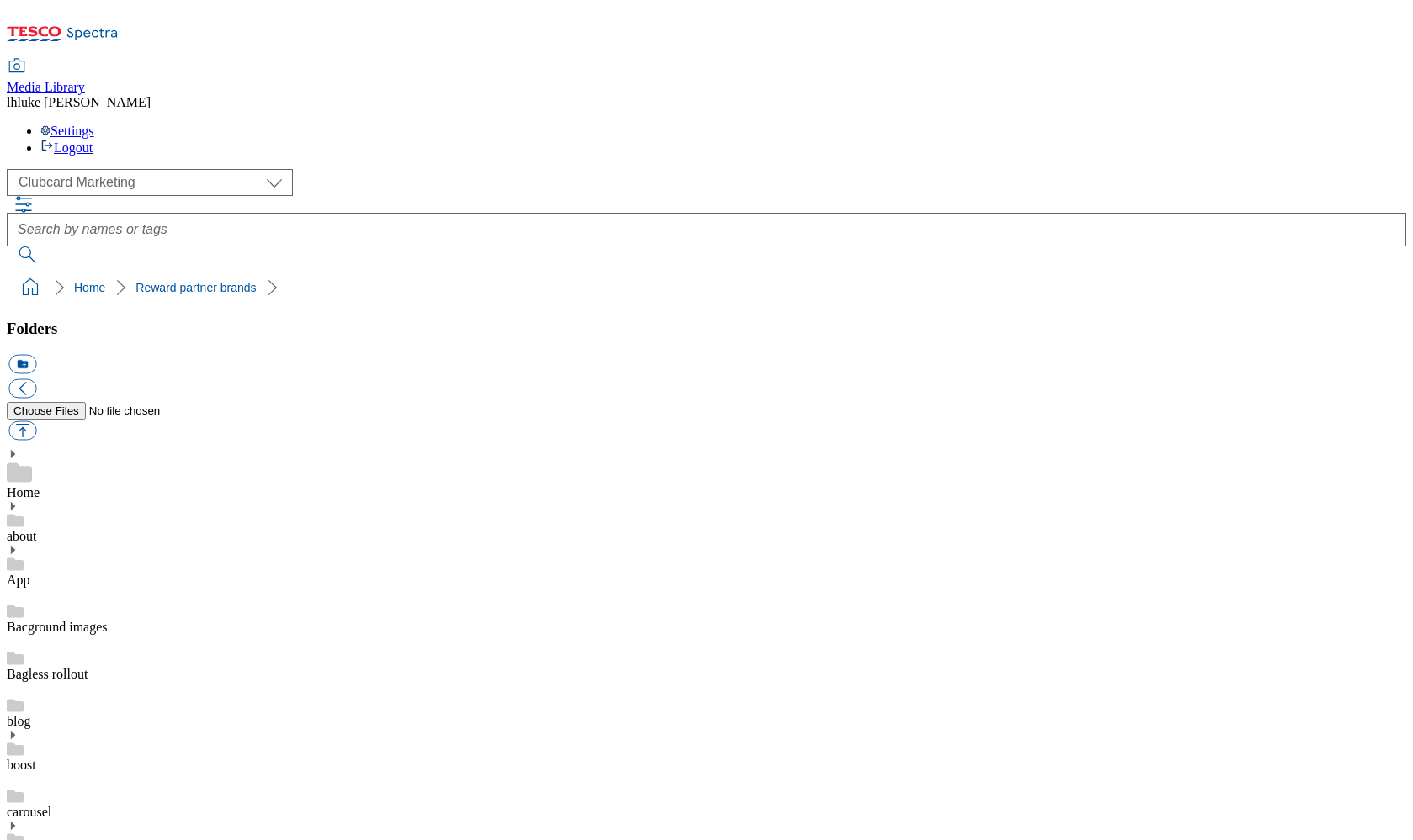
scroll to position [1404, 0]
